Goal: Task Accomplishment & Management: Use online tool/utility

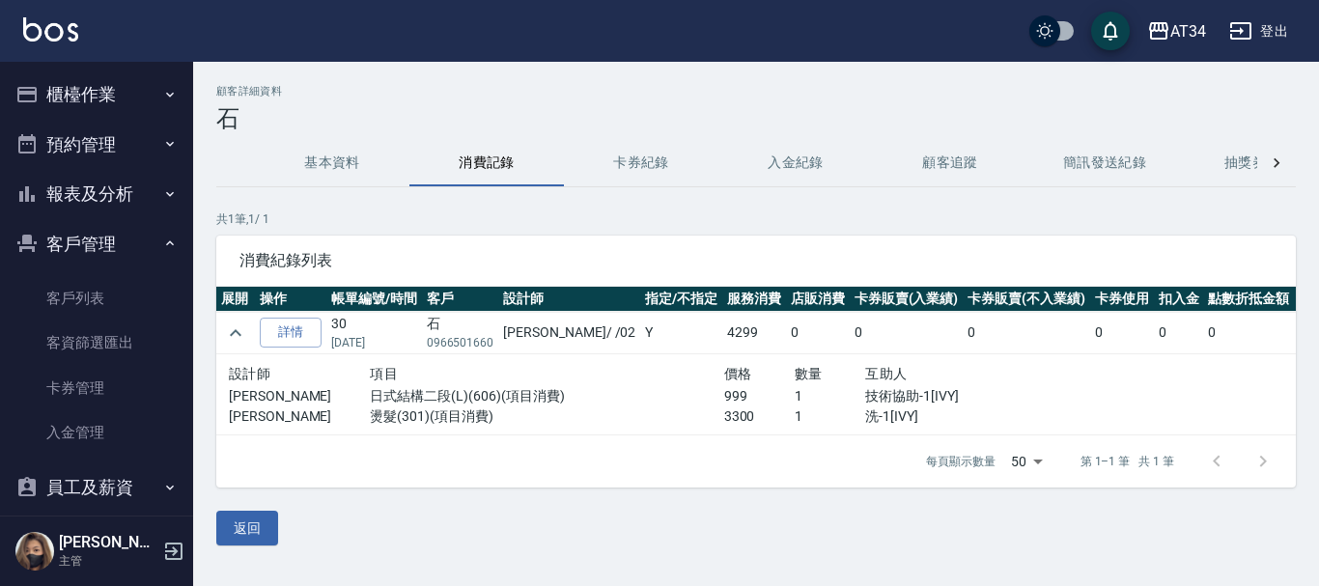
click at [108, 154] on button "預約管理" at bounding box center [97, 145] width 178 height 50
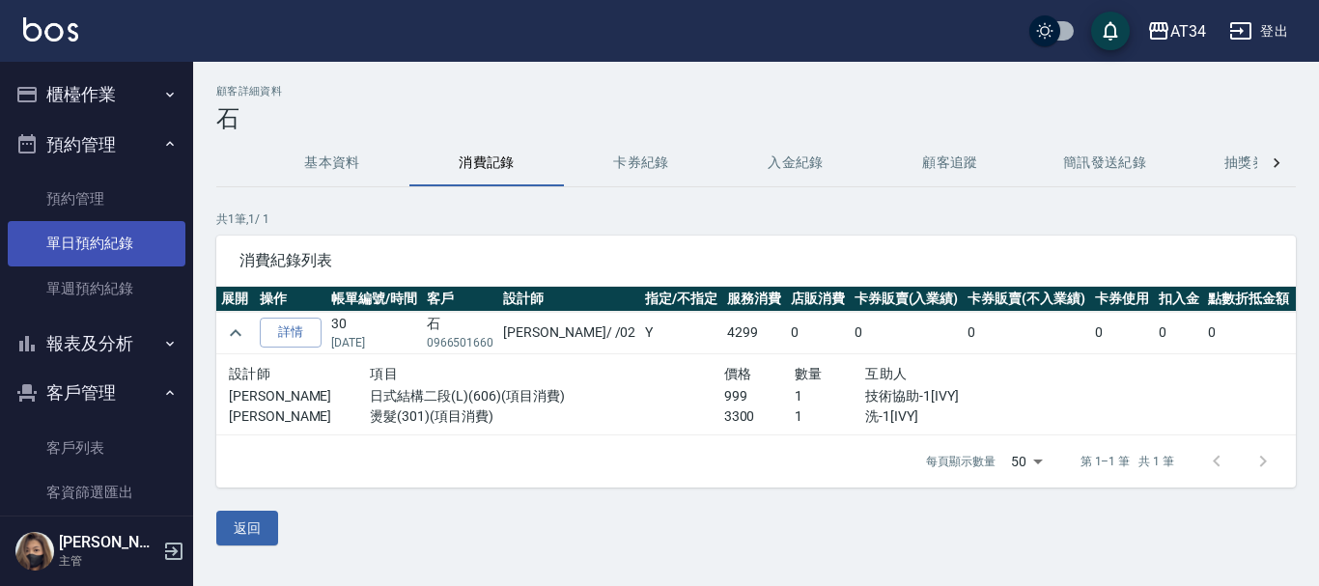
click at [102, 241] on link "單日預約紀錄" at bounding box center [97, 243] width 178 height 44
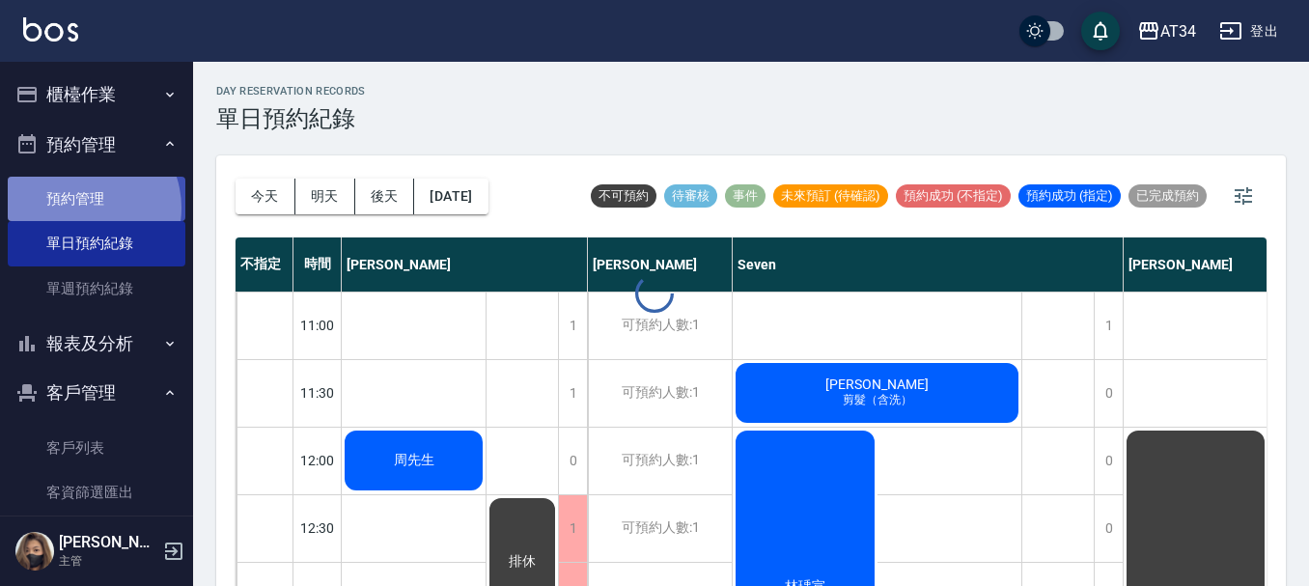
click at [82, 208] on link "預約管理" at bounding box center [97, 199] width 178 height 44
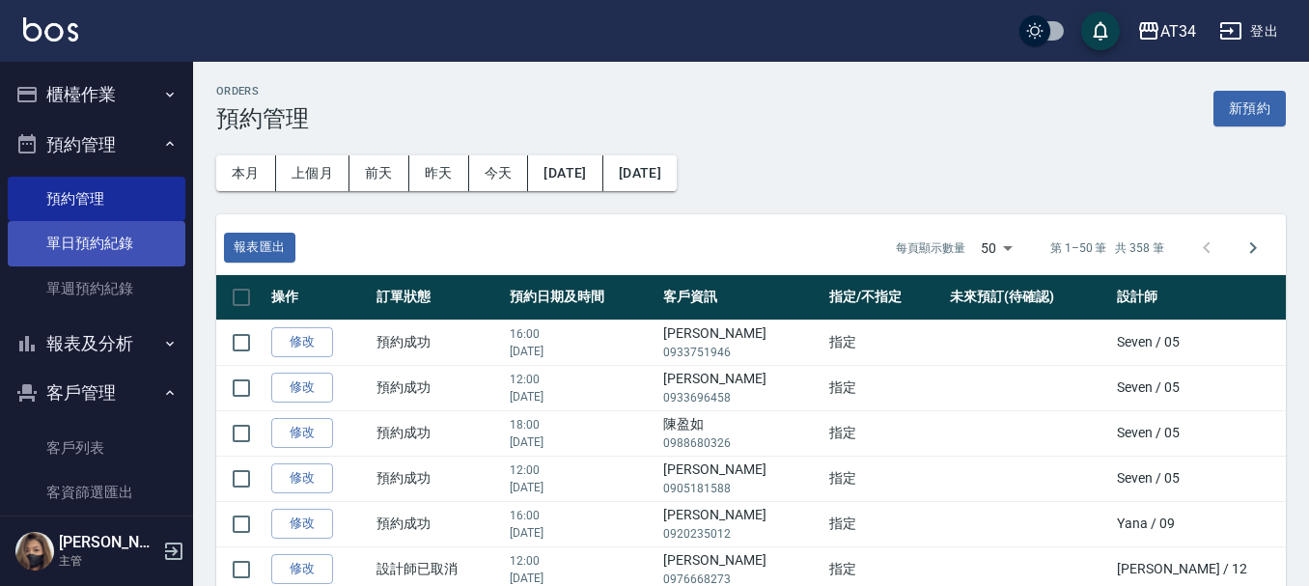
click at [80, 230] on link "單日預約紀錄" at bounding box center [97, 243] width 178 height 44
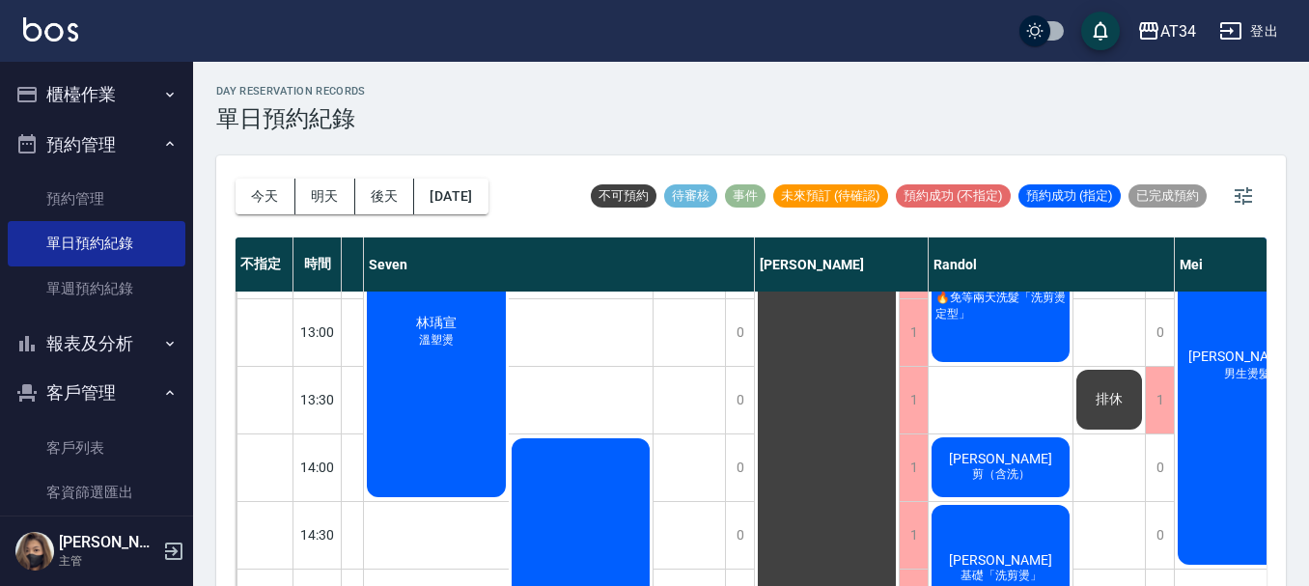
scroll to position [0, 369]
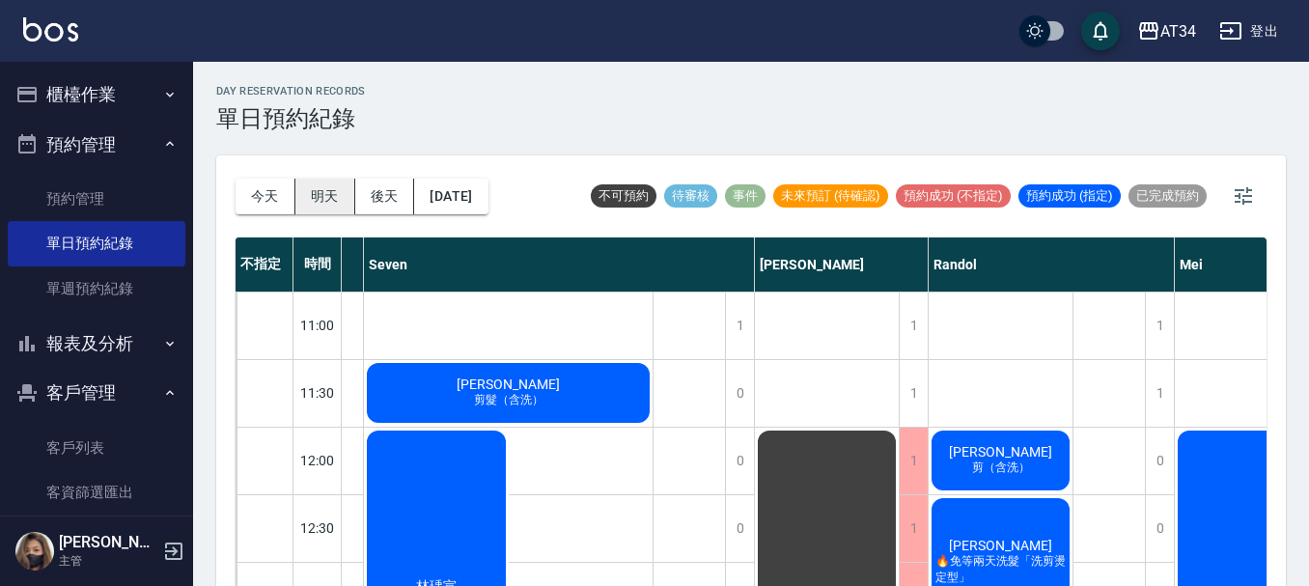
click at [334, 197] on button "明天" at bounding box center [325, 197] width 60 height 36
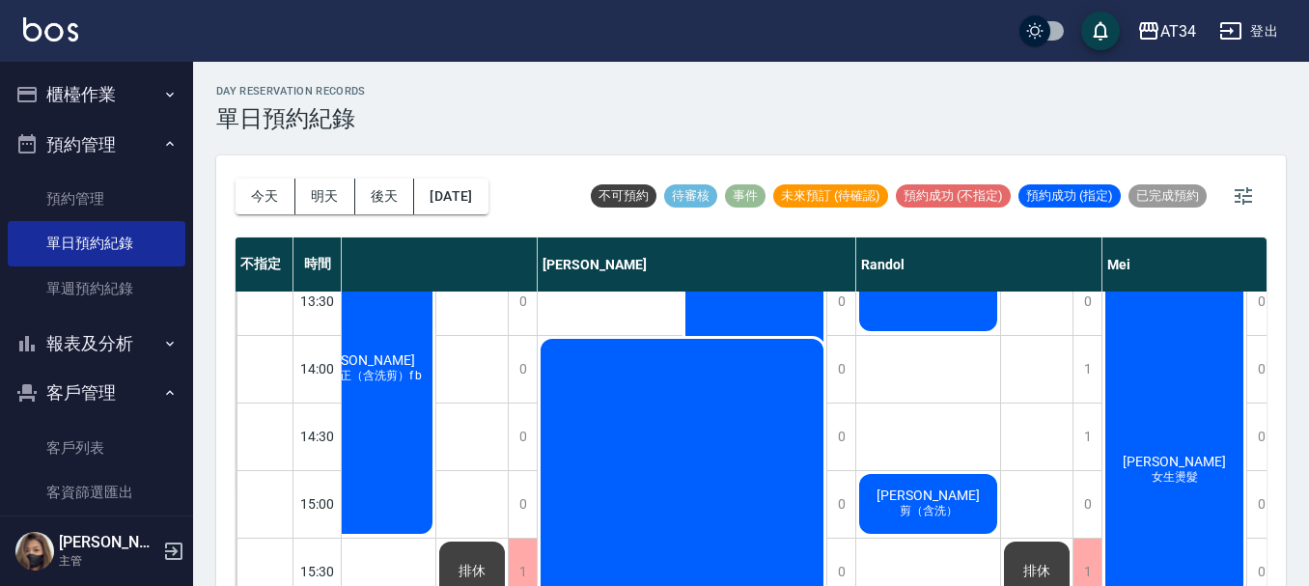
scroll to position [355, 369]
